Goal: Information Seeking & Learning: Learn about a topic

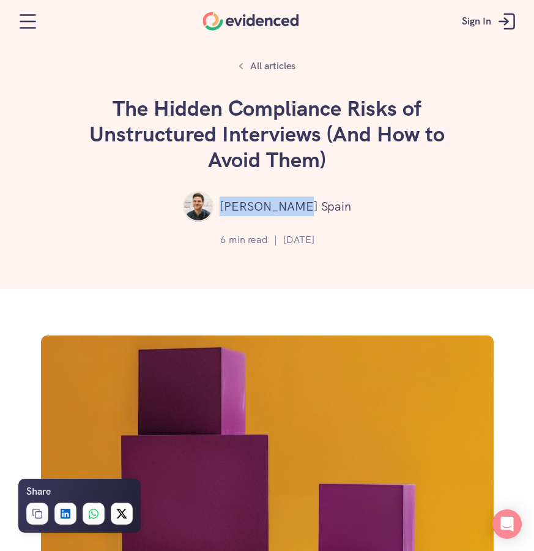
drag, startPoint x: 327, startPoint y: 203, endPoint x: 255, endPoint y: 205, distance: 71.6
click at [255, 205] on div "[PERSON_NAME] Spain" at bounding box center [267, 206] width 498 height 31
copy p "[PERSON_NAME] Spain"
click at [340, 155] on h1 "The Hidden Compliance Risks of Unstructured Interviews (And How to Avoid Them)" at bounding box center [267, 133] width 367 height 77
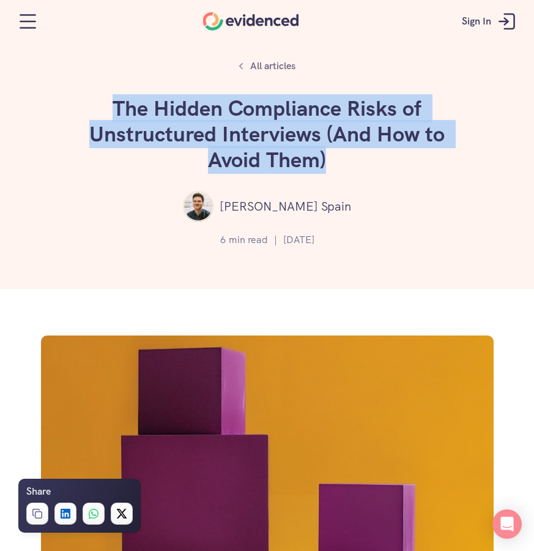
drag, startPoint x: 343, startPoint y: 155, endPoint x: 113, endPoint y: 117, distance: 233.8
click at [113, 117] on h1 "The Hidden Compliance Risks of Unstructured Interviews (And How to Avoid Them)" at bounding box center [267, 133] width 367 height 77
copy h1 "The Hidden Compliance Risks of Unstructured Interviews (And How to Avoid Them)"
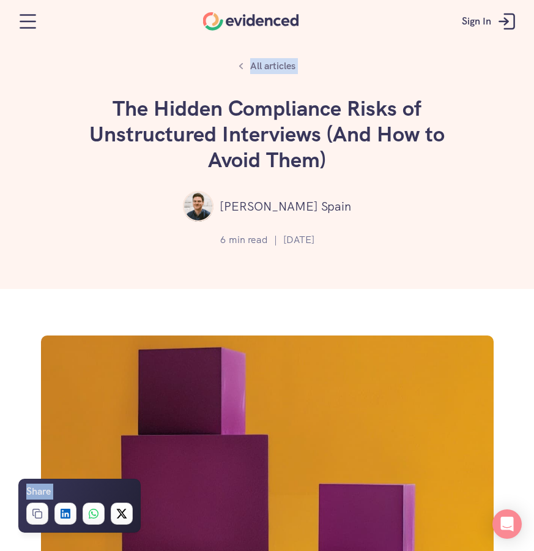
drag, startPoint x: 309, startPoint y: 21, endPoint x: 386, endPoint y: 80, distance: 96.8
click at [386, 80] on div "All articles The Hidden Compliance Risks of Unstructured Interviews (And How to…" at bounding box center [267, 144] width 534 height 289
drag, startPoint x: 312, startPoint y: 21, endPoint x: 408, endPoint y: 111, distance: 131.2
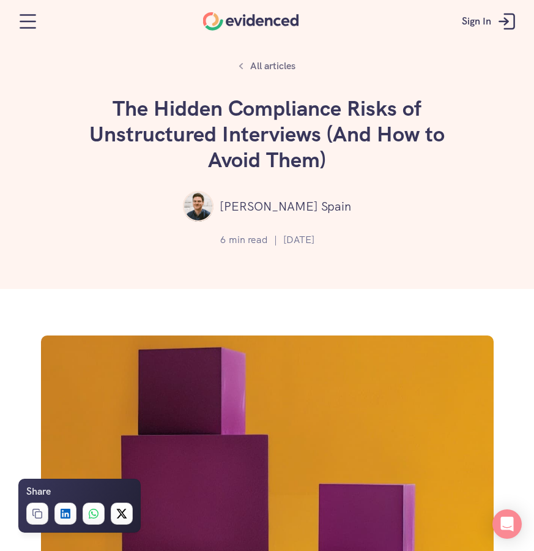
click at [378, 73] on div "All articles The Hidden Compliance Risks of Unstructured Interviews (And How to…" at bounding box center [267, 144] width 534 height 289
